Goal: Task Accomplishment & Management: Manage account settings

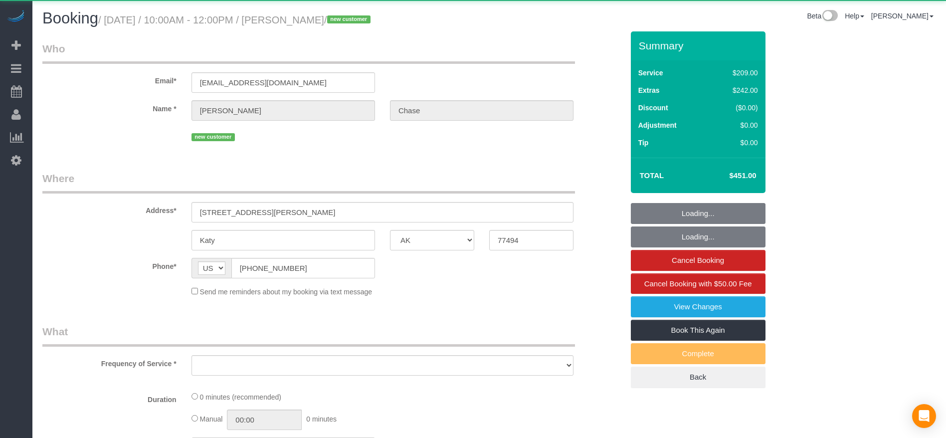
select select "[GEOGRAPHIC_DATA]"
select select "object:4524"
select select "3"
select select "spot143"
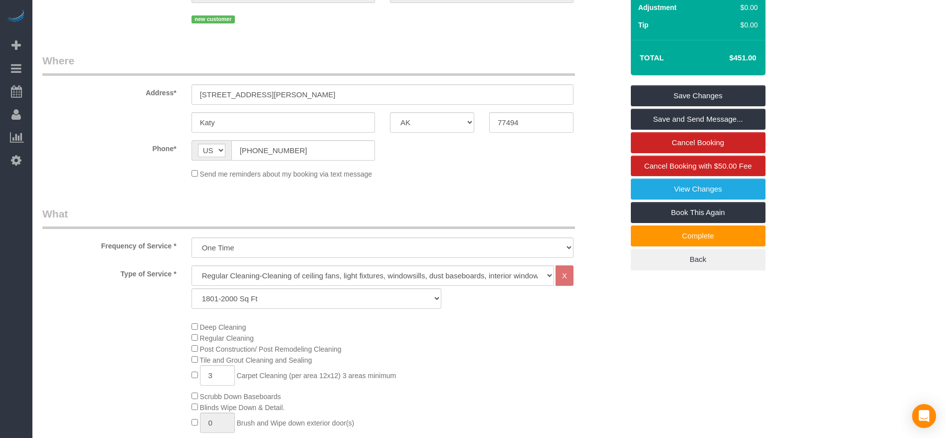
scroll to position [299, 0]
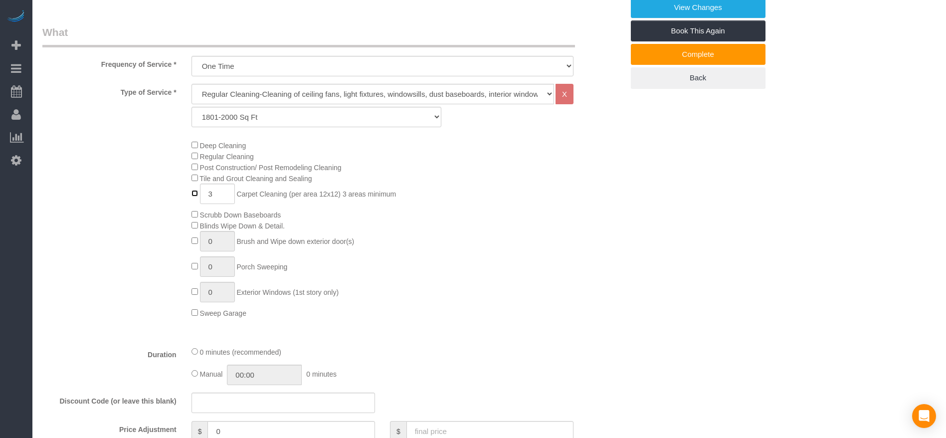
type input "0"
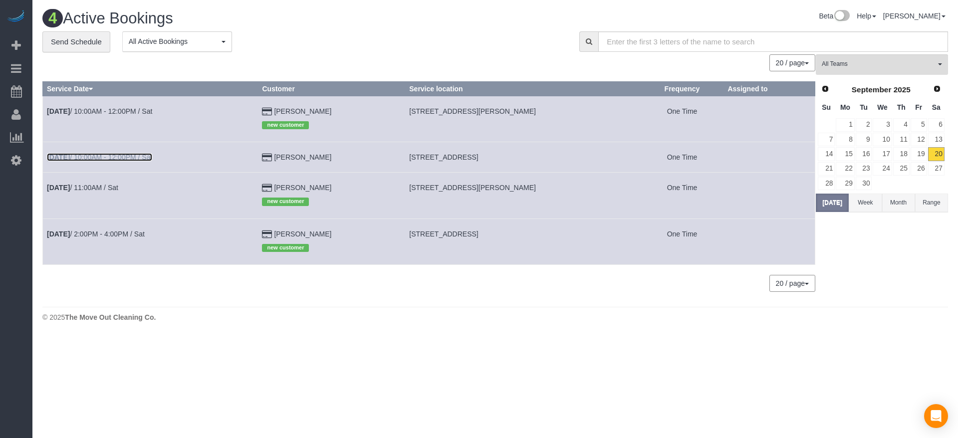
click at [125, 156] on link "[DATE] 10:00AM - 12:00PM / Sat" at bounding box center [99, 157] width 105 height 8
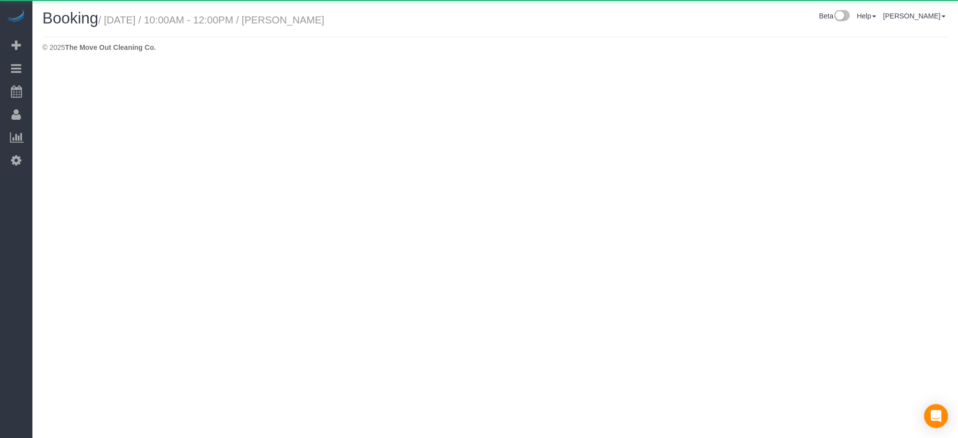
select select "[GEOGRAPHIC_DATA]"
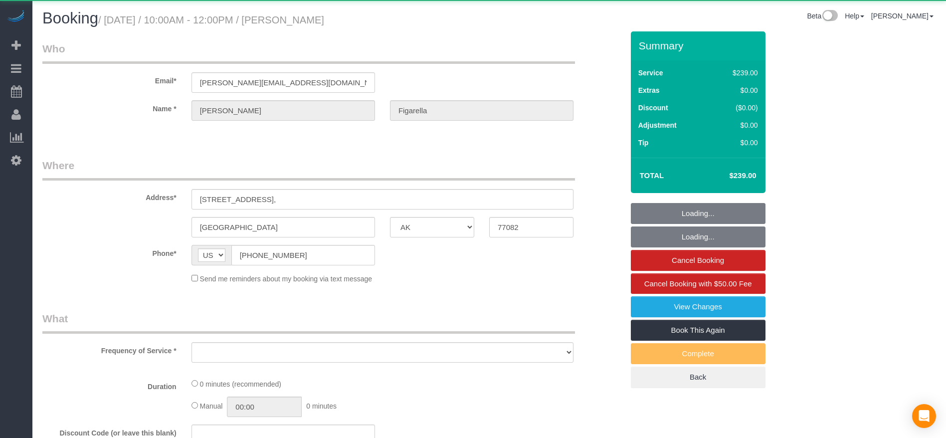
select select "object:5053"
select select "string:fspay-8f57d342-b263-4b85-a444-eb770324c7ed"
select select "3"
select select "spot160"
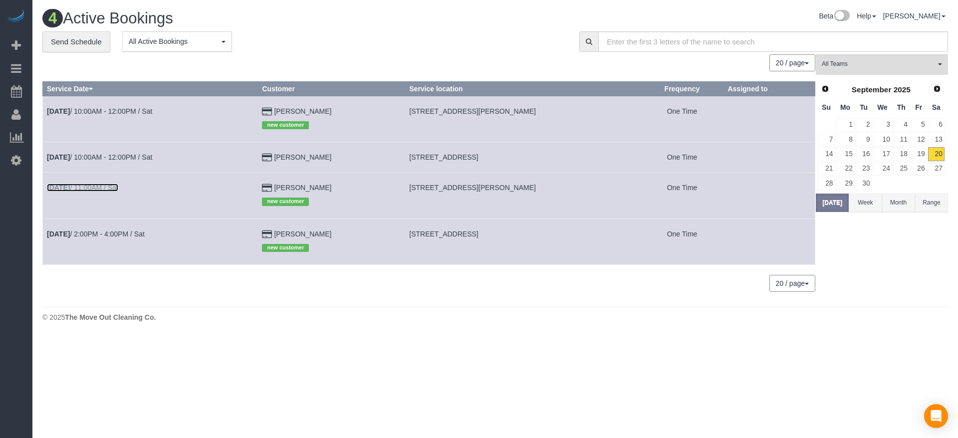
click at [95, 191] on link "[DATE] 11:00AM / Sat" at bounding box center [82, 188] width 71 height 8
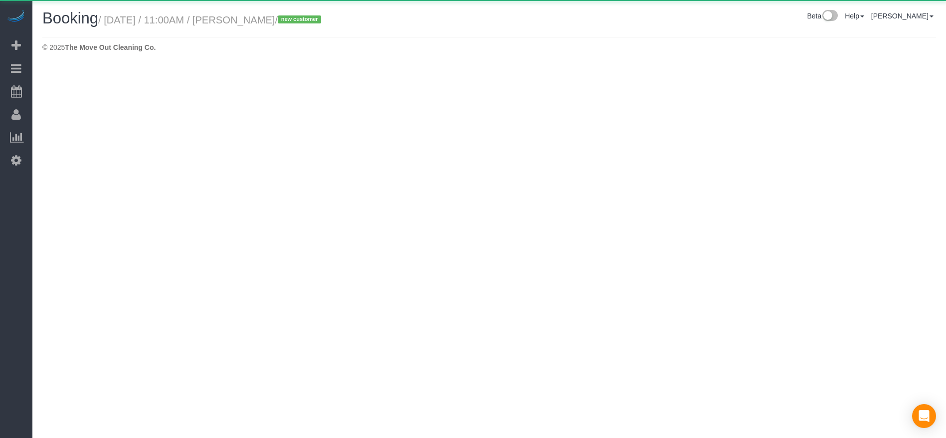
select select "[GEOGRAPHIC_DATA]"
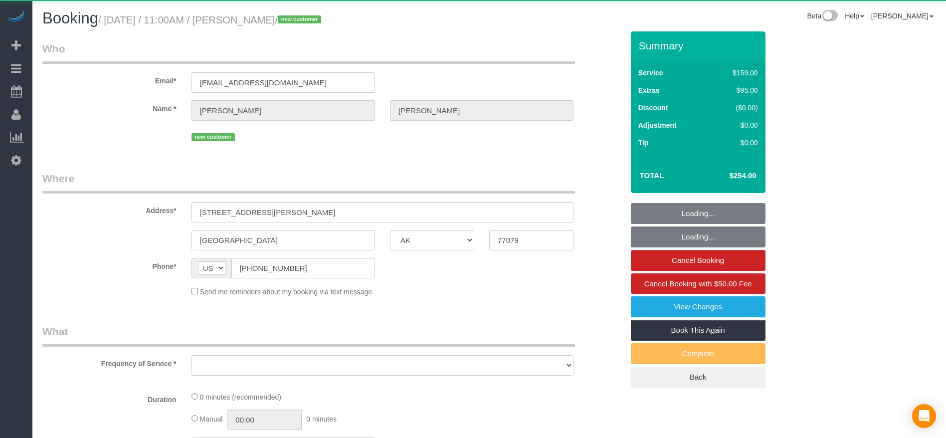
select select "object:5529"
select select "3"
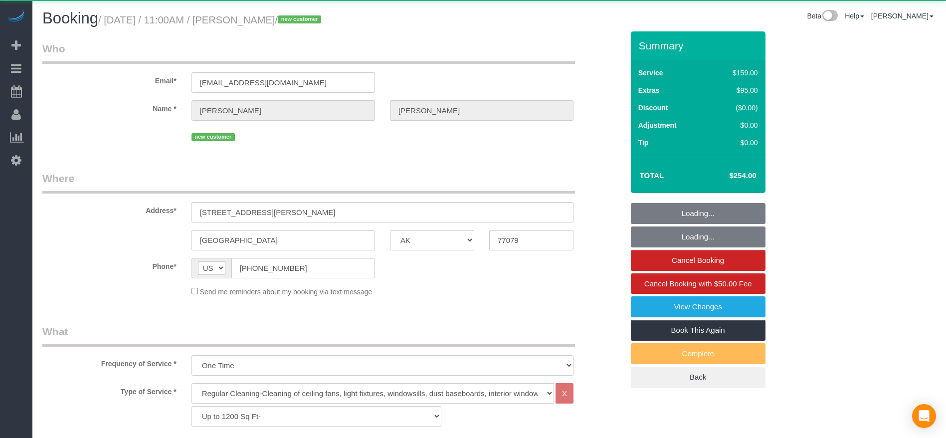
select select "object:5599"
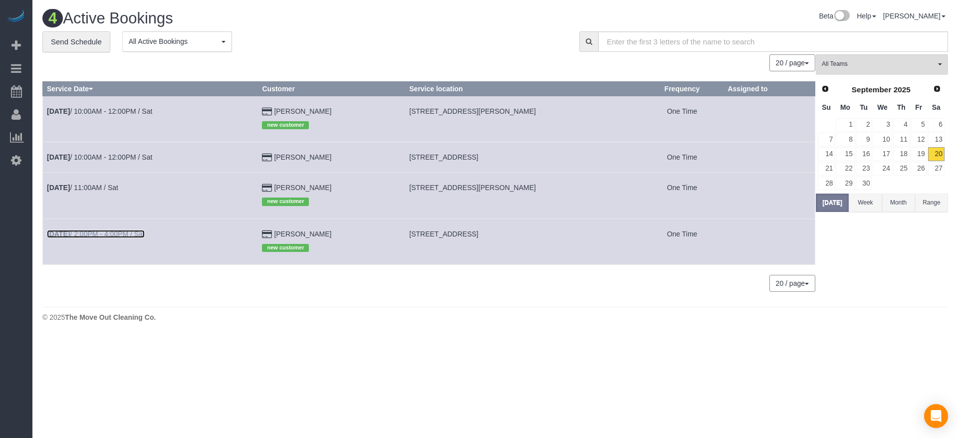
click at [85, 234] on link "[DATE] 2:00PM - 4:00PM / Sat" at bounding box center [96, 234] width 98 height 8
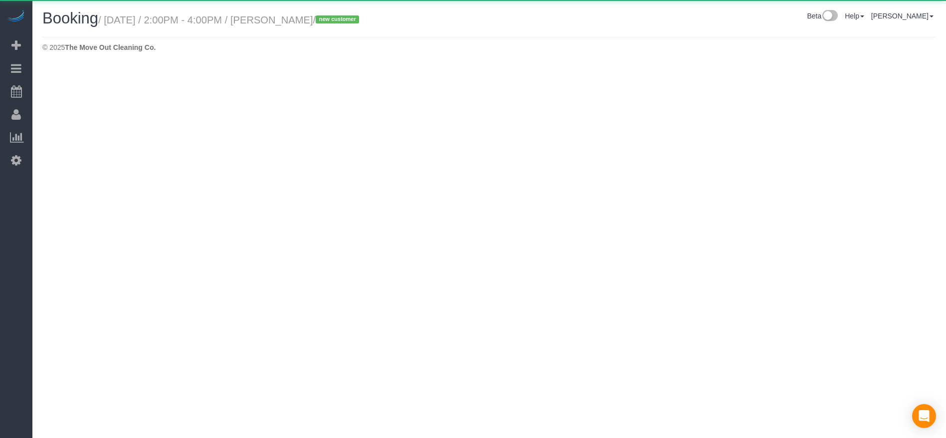
select select "[GEOGRAPHIC_DATA]"
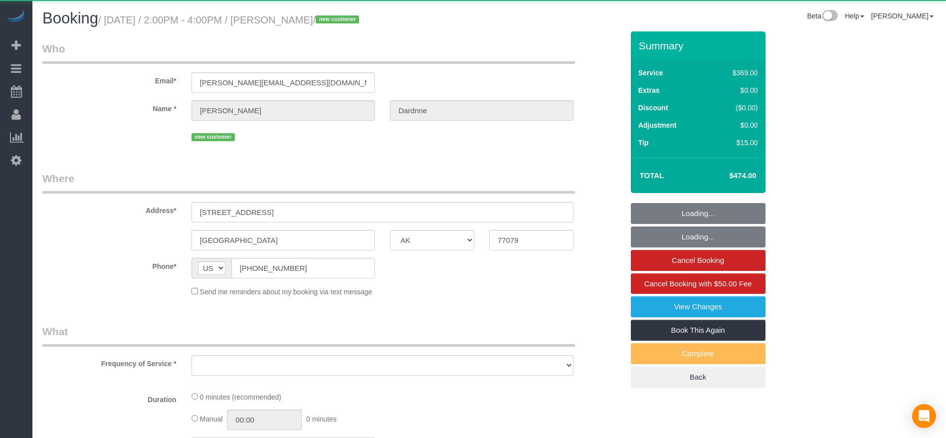
select select "3"
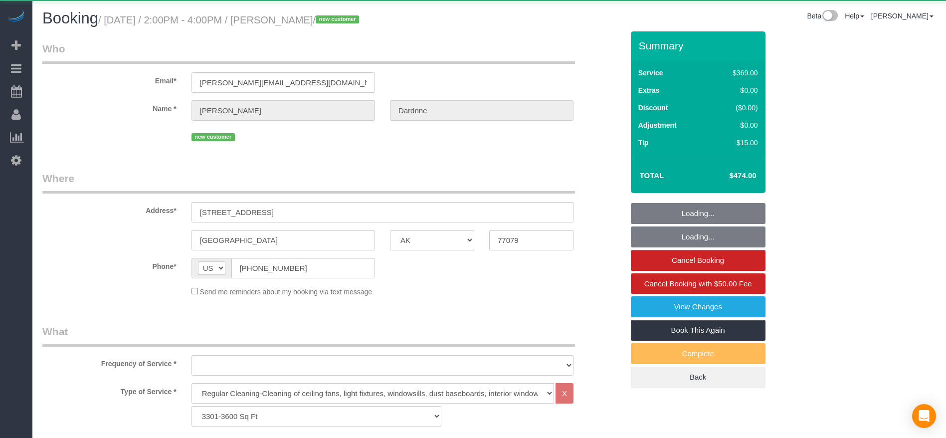
select select "string:fspay-5613fe23-fdb5-4731-a0ae-e3364de4c1f3"
select select "object:6131"
select select "spot194"
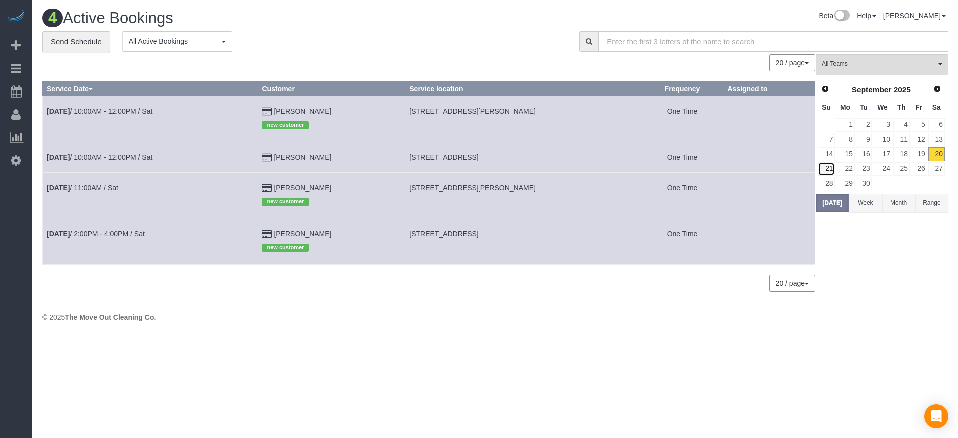
click at [830, 167] on link "21" at bounding box center [826, 168] width 17 height 13
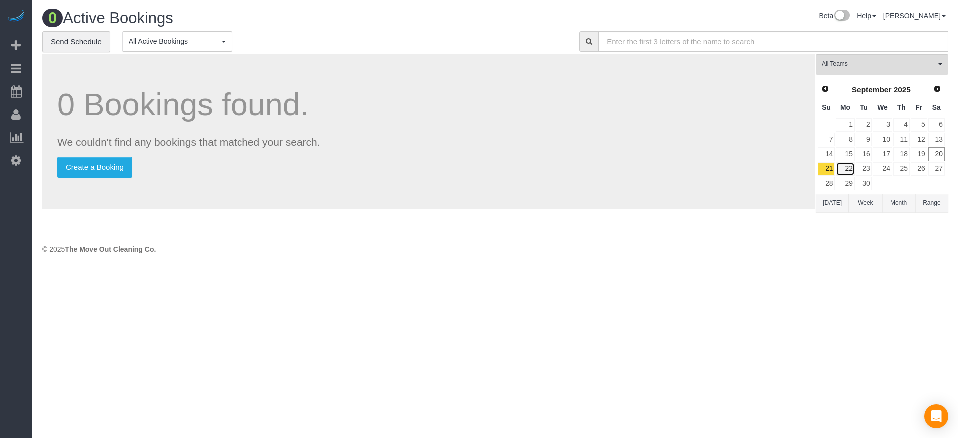
click at [850, 170] on link "22" at bounding box center [845, 168] width 18 height 13
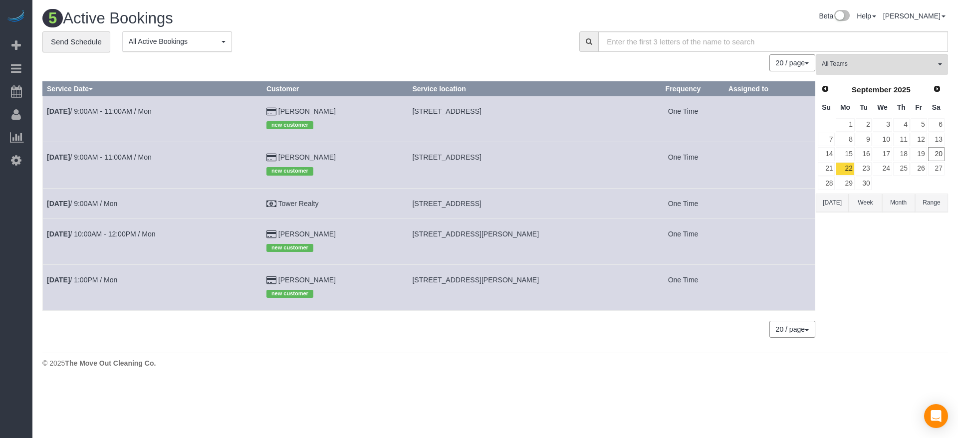
drag, startPoint x: 424, startPoint y: 112, endPoint x: 499, endPoint y: 117, distance: 75.5
click at [499, 117] on td "[STREET_ADDRESS]" at bounding box center [525, 119] width 234 height 46
copy span "[STREET_ADDRESS],"
drag, startPoint x: 446, startPoint y: 152, endPoint x: 434, endPoint y: 122, distance: 32.0
click at [447, 152] on td "[STREET_ADDRESS]" at bounding box center [525, 165] width 234 height 46
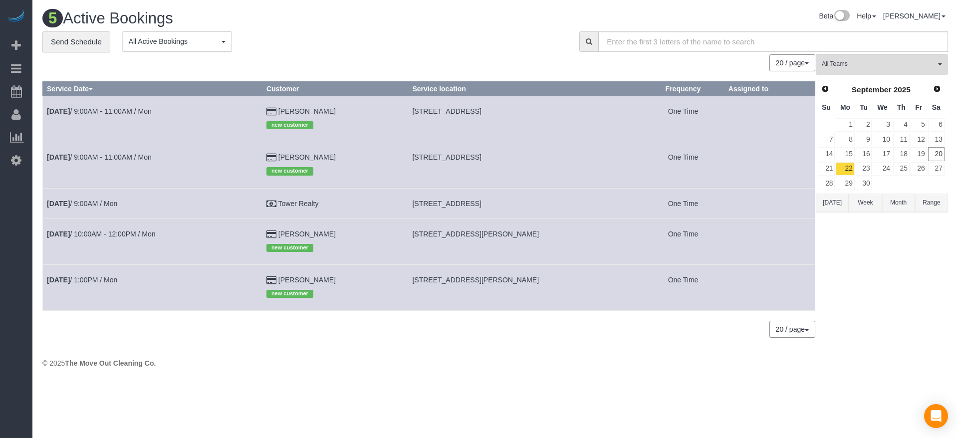
drag, startPoint x: 424, startPoint y: 112, endPoint x: 558, endPoint y: 118, distance: 134.3
click at [558, 118] on td "[STREET_ADDRESS]" at bounding box center [525, 119] width 234 height 46
copy span "[STREET_ADDRESS]"
click at [133, 111] on link "[DATE] 9:00AM - 11:00AM / Mon" at bounding box center [99, 111] width 105 height 8
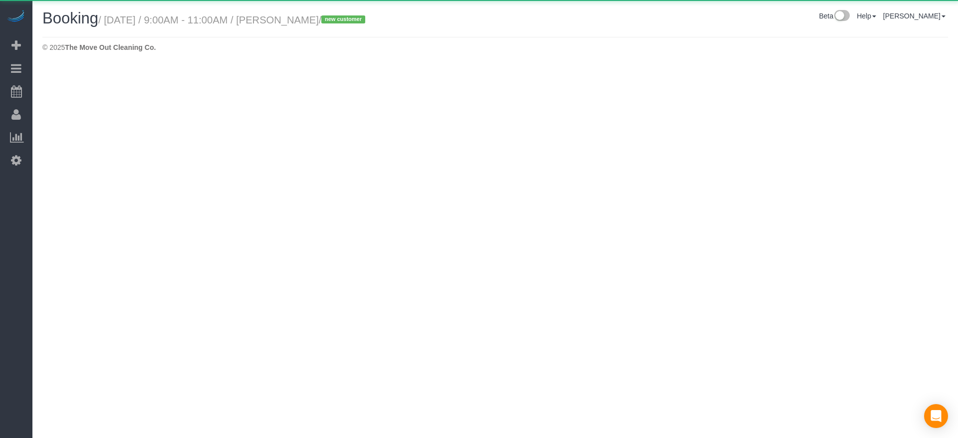
select select "[GEOGRAPHIC_DATA]"
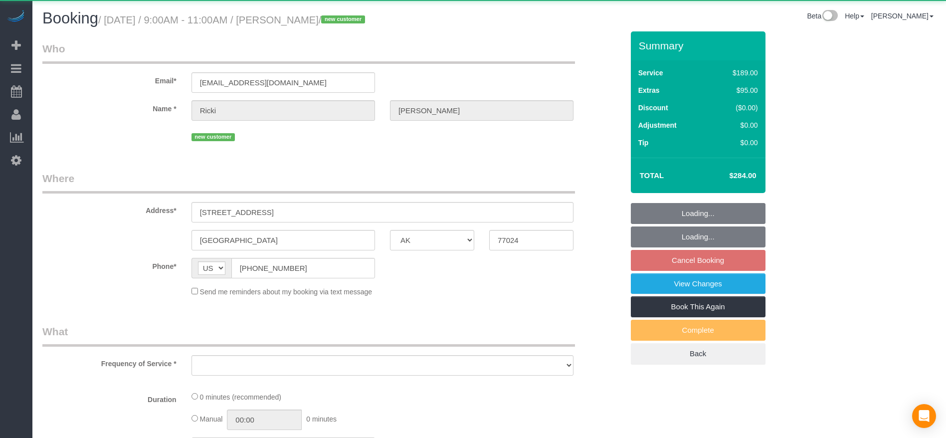
select select "object:6682"
select select "string:fspay-c4ed2ebc-03b5-4c66-a016-04cb4b71dfcb"
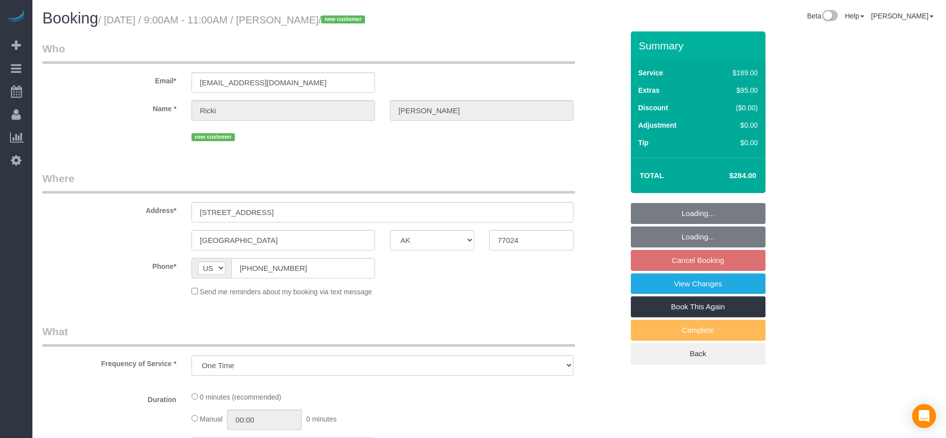
select select "3"
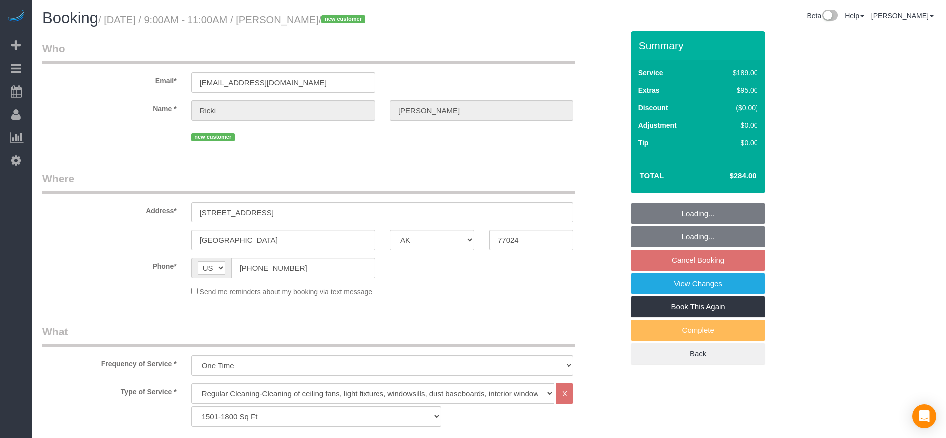
select select "object:6769"
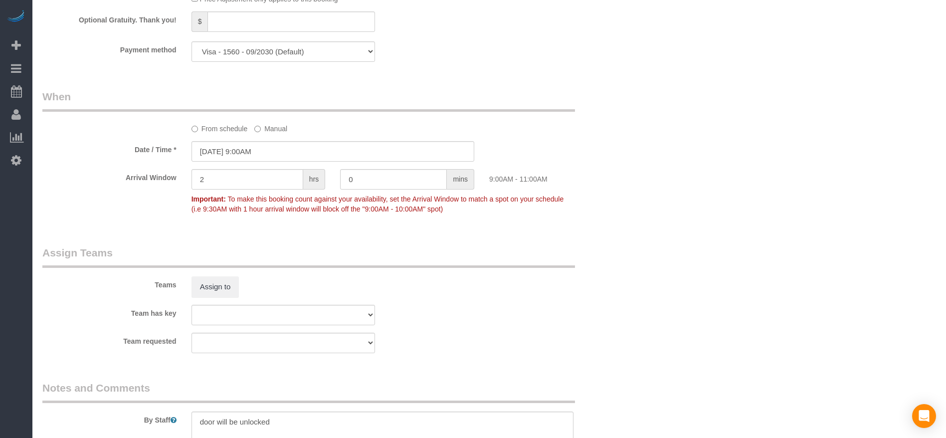
scroll to position [1034, 0]
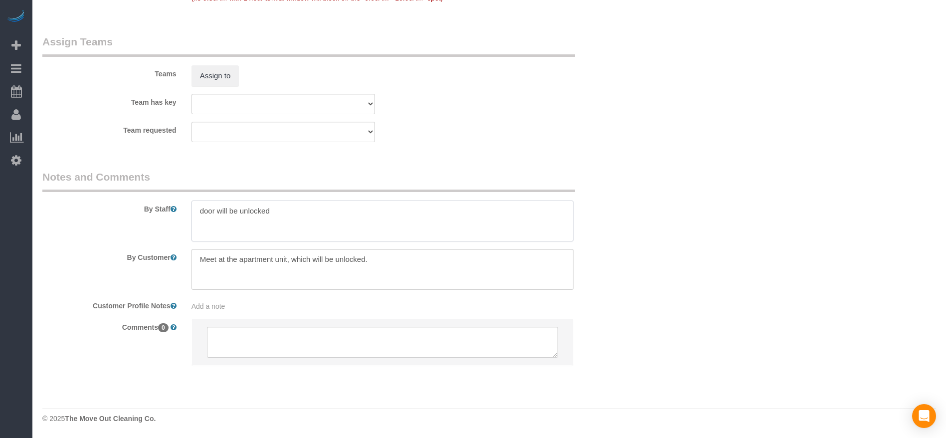
drag, startPoint x: 197, startPoint y: 212, endPoint x: 291, endPoint y: 221, distance: 95.2
click at [292, 221] on textarea at bounding box center [383, 221] width 382 height 41
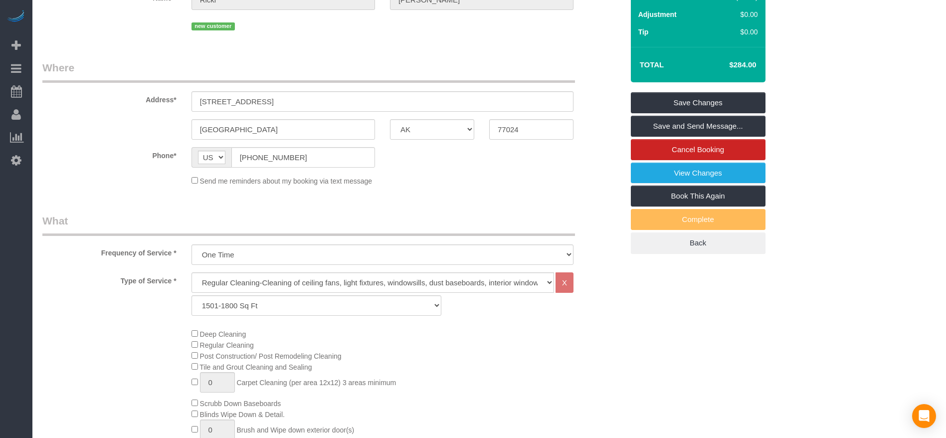
scroll to position [0, 0]
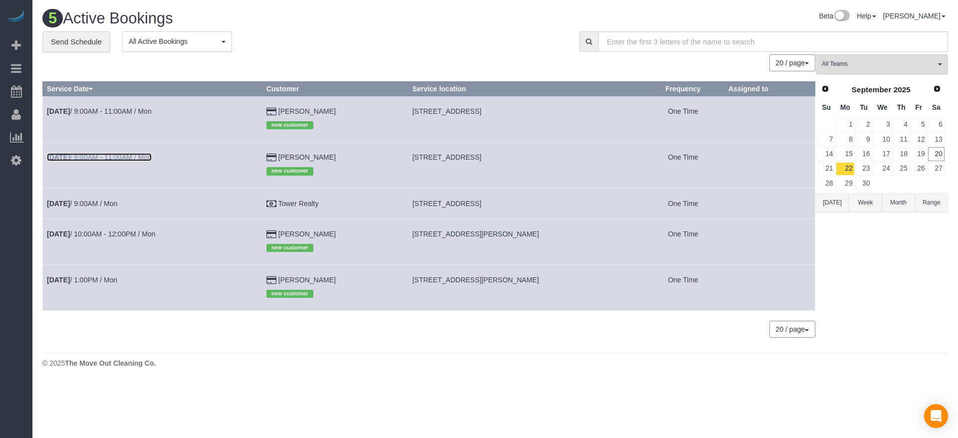
click at [152, 155] on link "[DATE] 9:00AM - 11:00AM / Mon" at bounding box center [99, 157] width 105 height 8
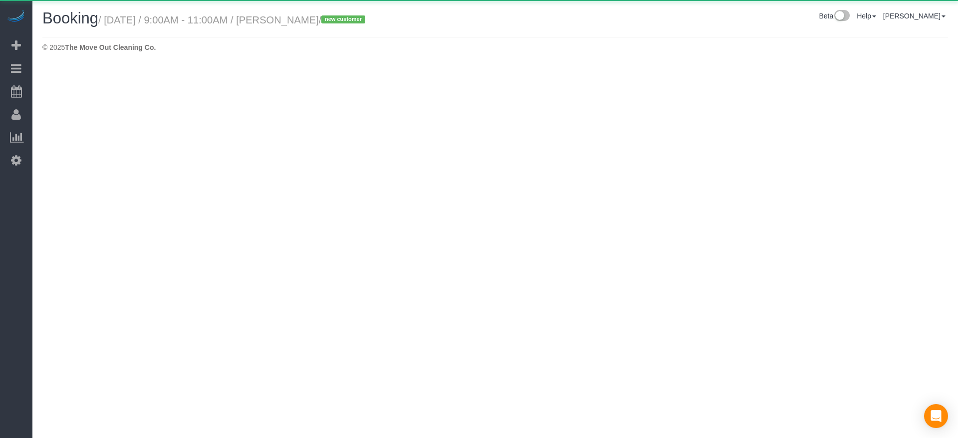
select select "[GEOGRAPHIC_DATA]"
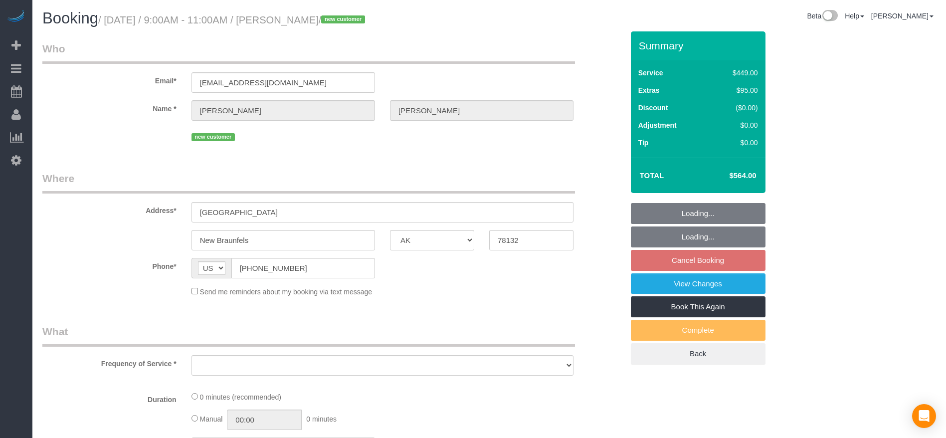
select select "object:7324"
select select "string:fspay-66c429cd-4569-4b86-95c7-6442635187b6"
select select "3"
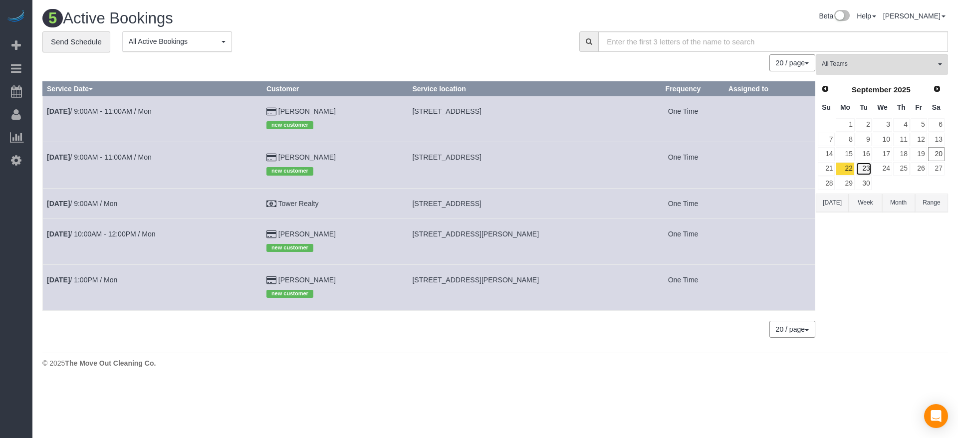
click at [865, 172] on link "23" at bounding box center [864, 168] width 16 height 13
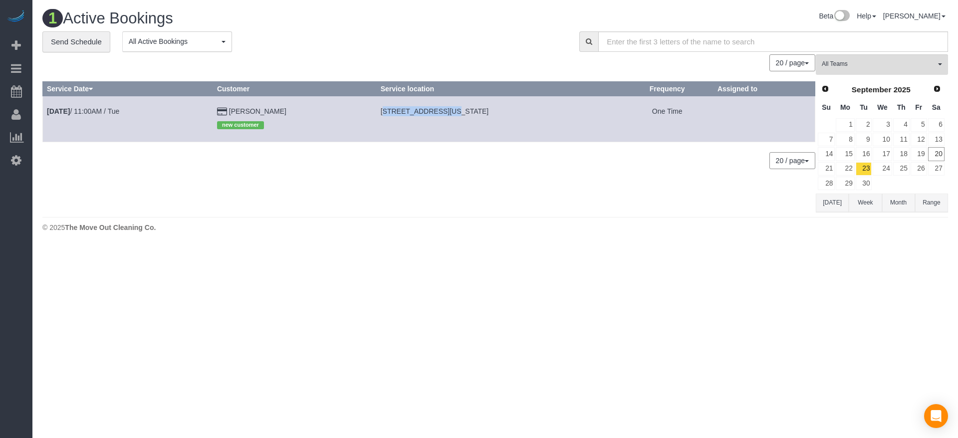
drag, startPoint x: 366, startPoint y: 110, endPoint x: 431, endPoint y: 112, distance: 64.9
click at [431, 112] on td "[STREET_ADDRESS][US_STATE]" at bounding box center [498, 119] width 245 height 46
copy span "819 Foxborrough Ln"
click at [413, 101] on td "[STREET_ADDRESS][US_STATE]" at bounding box center [498, 119] width 245 height 46
drag, startPoint x: 364, startPoint y: 112, endPoint x: 505, endPoint y: 118, distance: 141.3
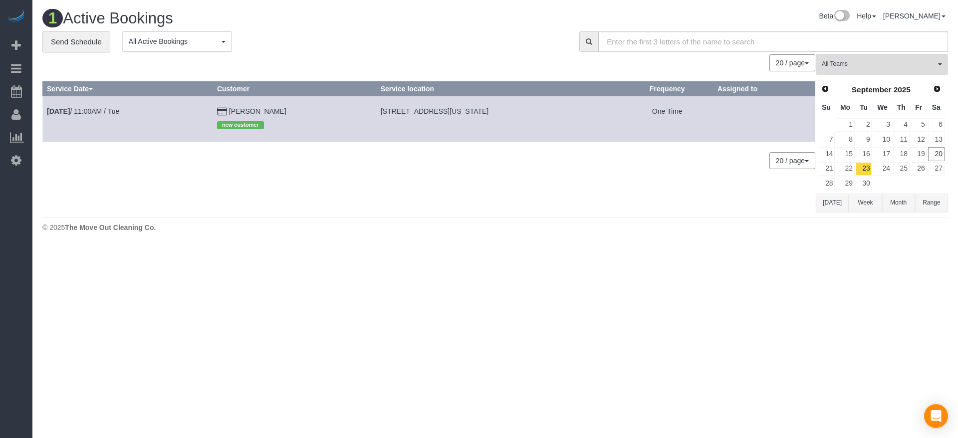
click at [505, 118] on td "[STREET_ADDRESS][US_STATE]" at bounding box center [498, 119] width 245 height 46
drag, startPoint x: 486, startPoint y: 106, endPoint x: 477, endPoint y: 110, distance: 9.8
copy span "[STREET_ADDRESS][US_STATE]"
click at [118, 111] on link "[DATE] 11:00AM / Tue" at bounding box center [83, 111] width 72 height 8
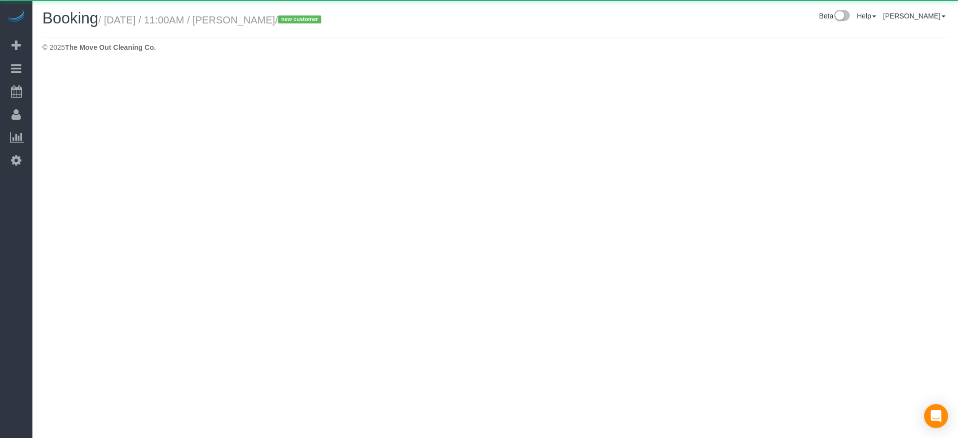
select select "[GEOGRAPHIC_DATA]"
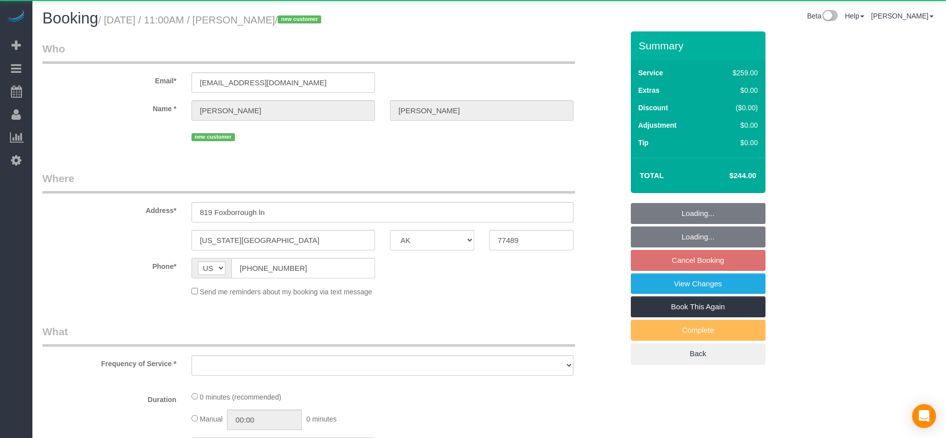
select select "string:fspay-b3670073-4a18-46a8-87e8-4f38ca10d981"
select select "object:7819"
select select "3"
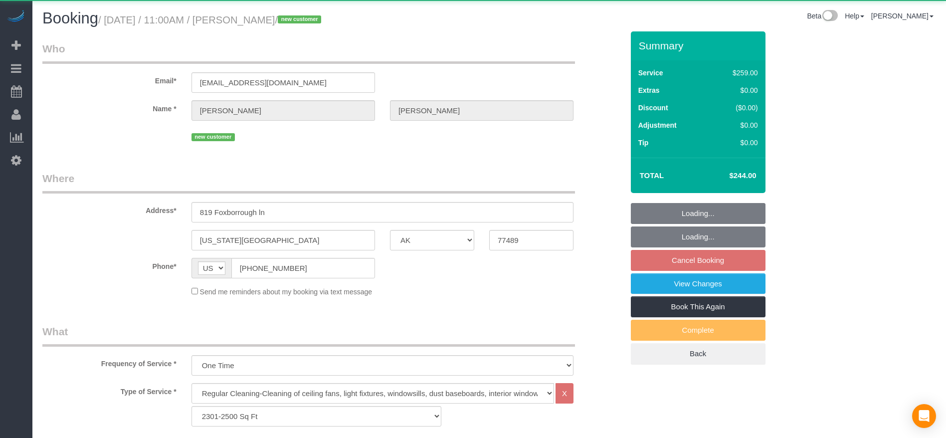
select select "object:7892"
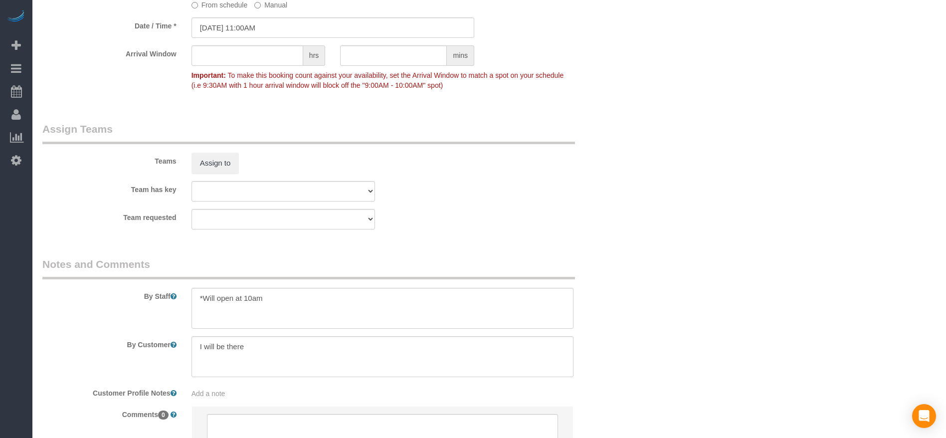
scroll to position [973, 0]
